Goal: Manage account settings

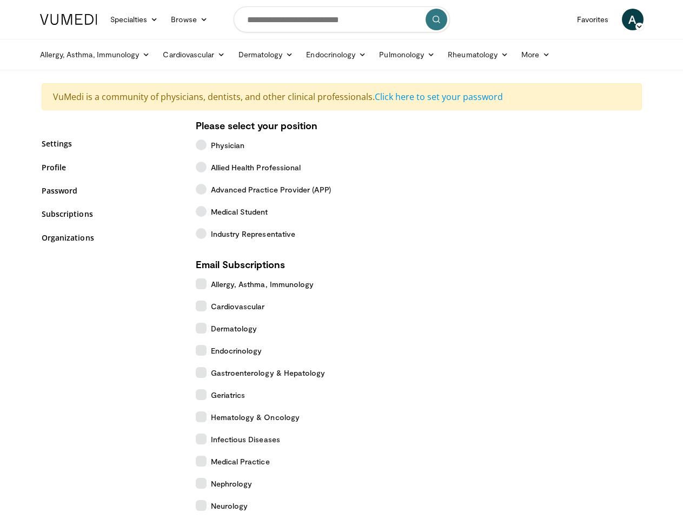
click at [108, 19] on link "Specialties" at bounding box center [134, 20] width 61 height 22
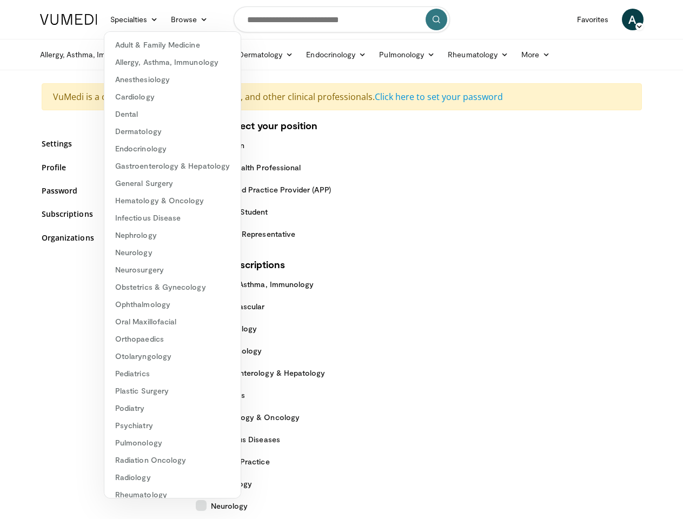
click at [164, 19] on link "Browse" at bounding box center [189, 20] width 50 height 22
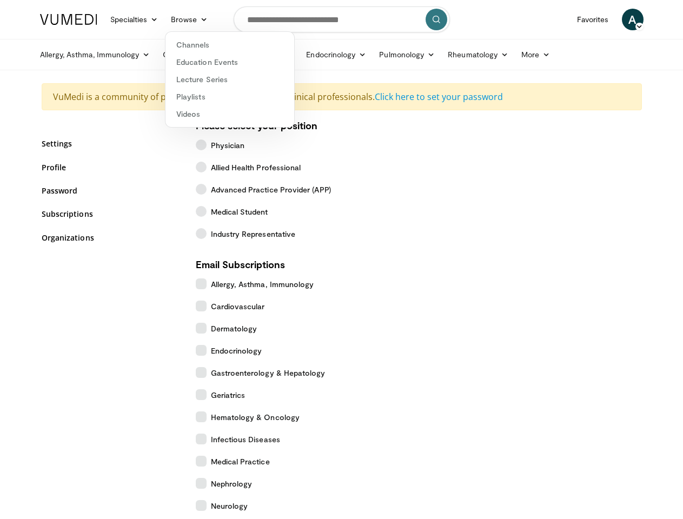
click at [644, 19] on span "A" at bounding box center [633, 20] width 22 height 22
click at [68, 55] on link "Allergy, Asthma, Immunology" at bounding box center [95, 55] width 123 height 22
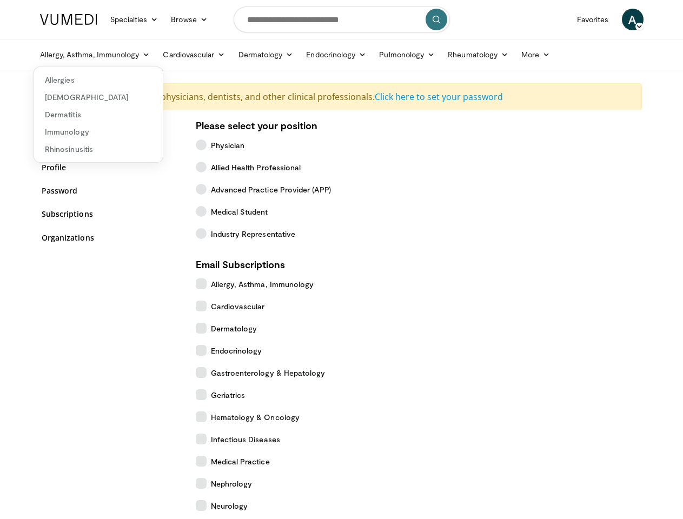
click at [167, 55] on link "Cardiovascular" at bounding box center [193, 55] width 75 height 22
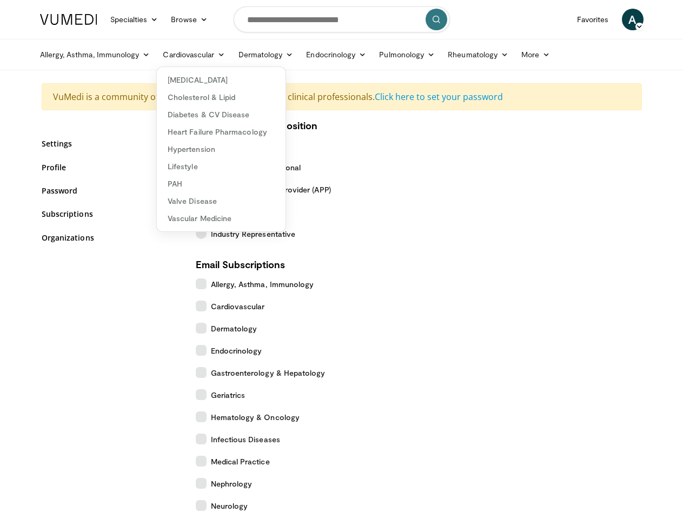
click at [239, 55] on link "Dermatology" at bounding box center [266, 55] width 68 height 22
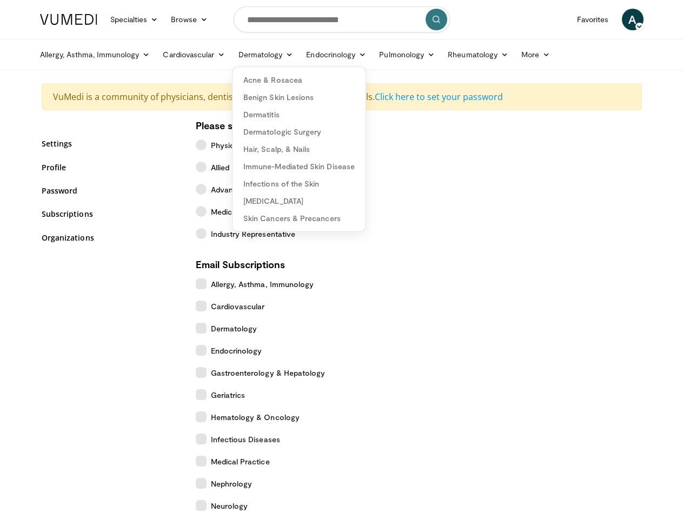
click at [309, 55] on link "Endocrinology" at bounding box center [336, 55] width 73 height 22
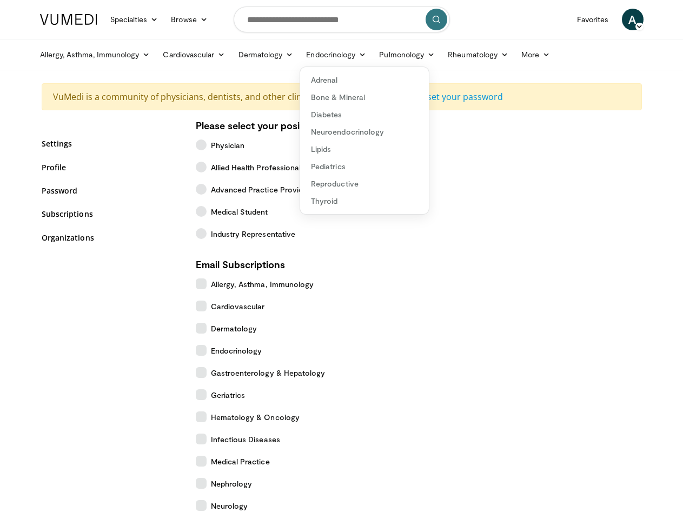
click at [380, 55] on link "Pulmonology" at bounding box center [407, 55] width 69 height 22
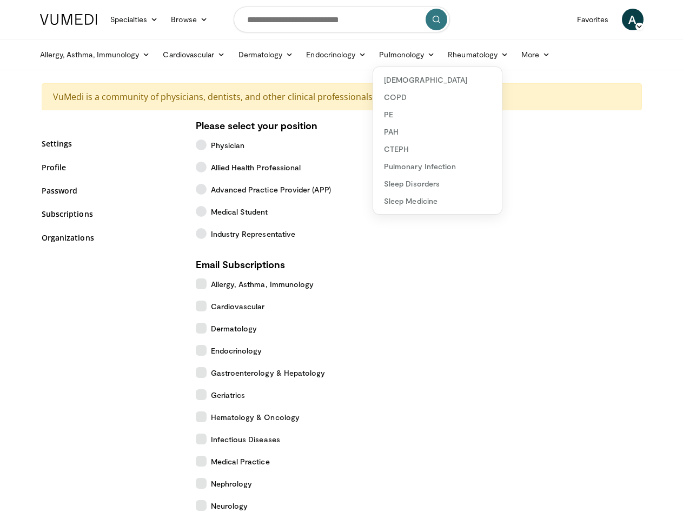
click at [451, 55] on link "Rheumatology" at bounding box center [478, 55] width 74 height 22
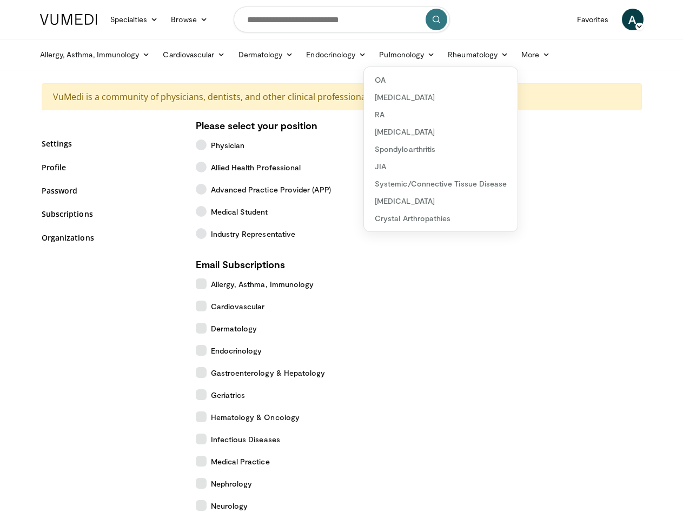
click at [515, 55] on link "More" at bounding box center [536, 55] width 42 height 22
